Goal: Task Accomplishment & Management: Use online tool/utility

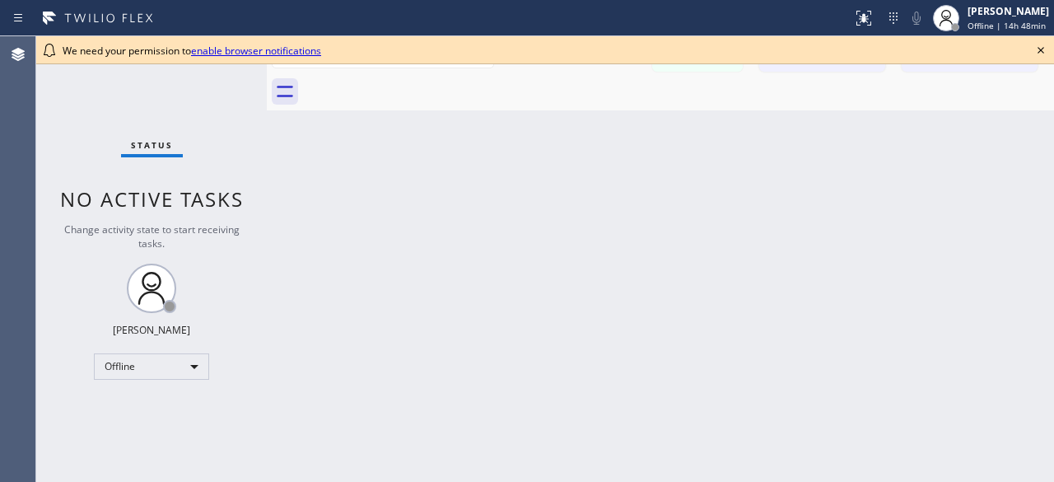
click at [49, 113] on div "Status No active tasks Change activity state to start receiving tasks. [PERSON_…" at bounding box center [151, 258] width 231 height 445
click at [198, 370] on div "Offline" at bounding box center [151, 366] width 115 height 26
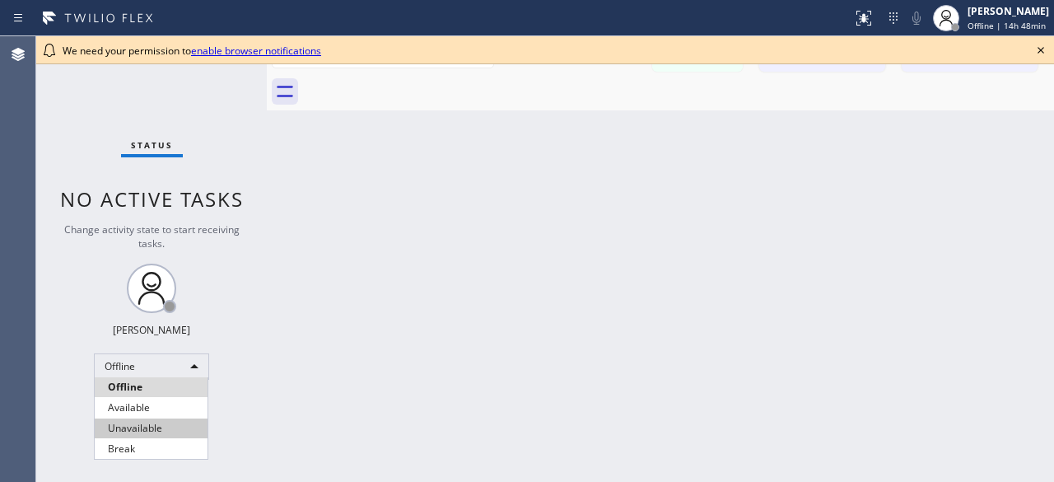
click at [158, 422] on li "Unavailable" at bounding box center [151, 428] width 113 height 20
